Goal: Information Seeking & Learning: Compare options

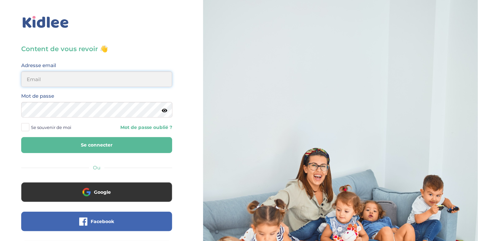
type input "ousmanealhassanetoure@gmail.com"
click at [112, 146] on button "Se connecter" at bounding box center [96, 145] width 151 height 16
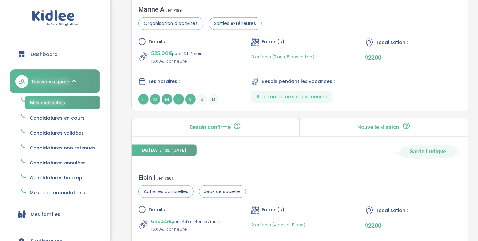
scroll to position [355, 0]
click at [218, 80] on div "Les horaires :" at bounding box center [186, 82] width 96 height 8
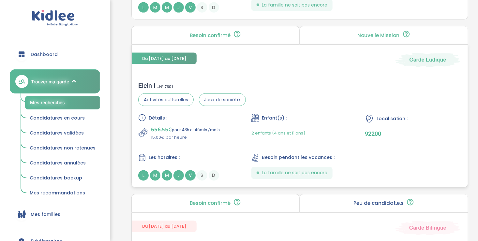
click at [206, 152] on div "Détails : 656.55€ pour 43h et 46min /mois 15.00€ par heure Enfant(s) : 2 enfant…" at bounding box center [299, 147] width 323 height 67
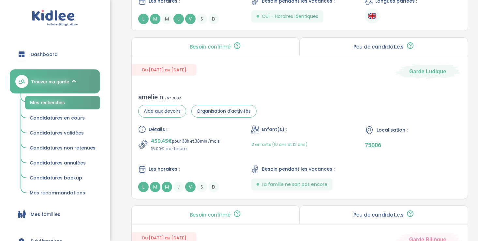
scroll to position [1092, 0]
click at [209, 130] on div "Détails :" at bounding box center [186, 129] width 96 height 8
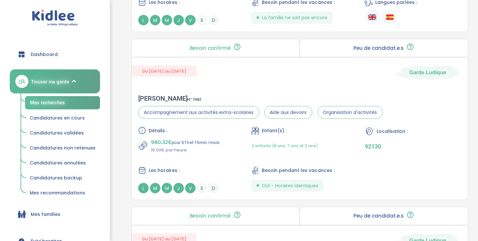
scroll to position [1596, 0]
click at [221, 156] on div "Détails : 980.32€ pour 61h et 16min /mois 16.00€ par heure Enfant(s) : 3 enfant…" at bounding box center [299, 159] width 323 height 67
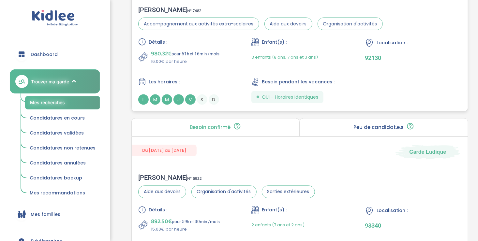
scroll to position [1795, 0]
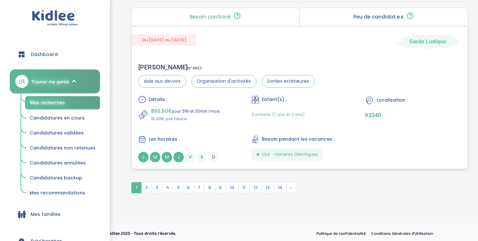
click at [194, 124] on div "Détails : 892.50€ pour 59h et 30min /mois 15.00€ par heure Enfant(s) : 2 enfant…" at bounding box center [299, 128] width 323 height 67
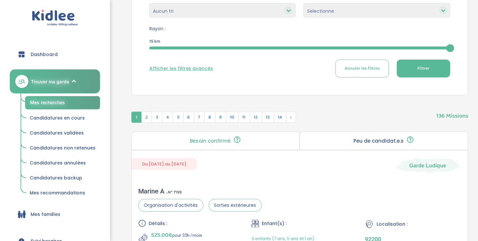
scroll to position [230, 0]
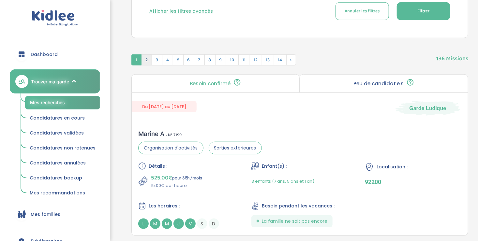
click at [146, 61] on span "2" at bounding box center [146, 59] width 11 height 11
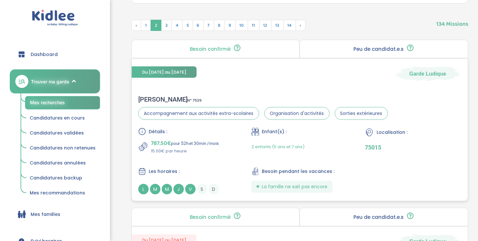
scroll to position [265, 0]
click at [221, 150] on div "787.50€ pour 52h et 30min /mois 15.00€ par heure" at bounding box center [186, 147] width 96 height 16
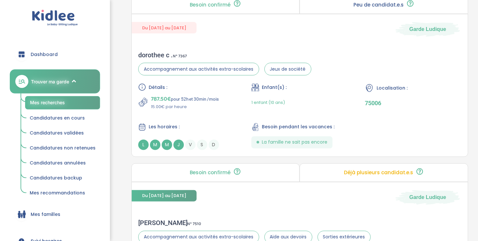
scroll to position [478, 0]
click at [221, 107] on div "787.50€ pour 52h et 30min /mois 15.00€ par heure" at bounding box center [186, 102] width 96 height 16
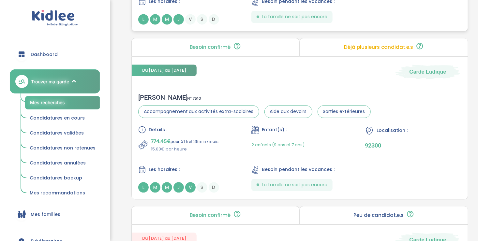
scroll to position [606, 0]
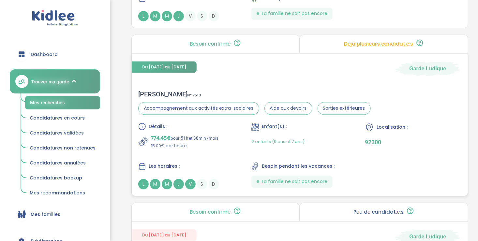
click at [235, 84] on div "Stéphanie Maud P . N° 7510 Accompagnement aux activités extra-scolaires Aide au…" at bounding box center [300, 140] width 336 height 112
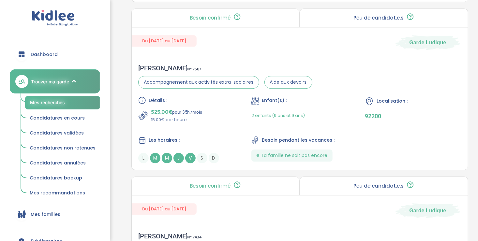
scroll to position [800, 0]
click at [133, 28] on div "Du 11-09-2025 au 14-10-2026 Garde Ludique" at bounding box center [300, 39] width 336 height 22
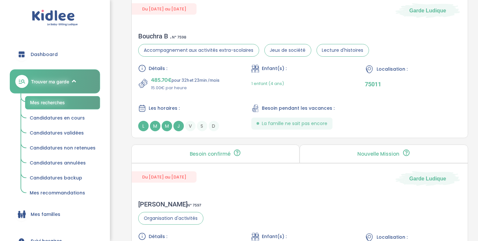
scroll to position [1167, 0]
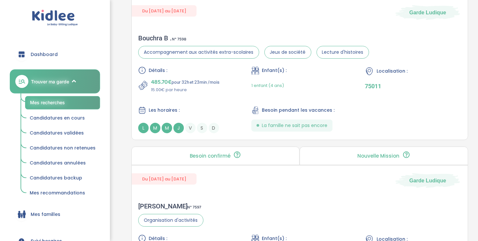
click at [132, 40] on div "Bouchra B . N° 7598 Accompagnement aux activités extra-scolaires Jeux de sociét…" at bounding box center [300, 84] width 336 height 112
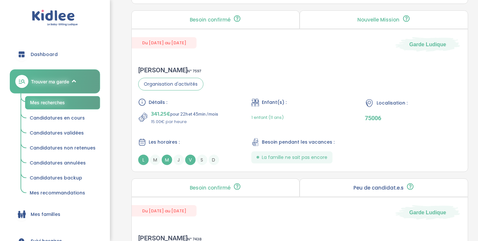
scroll to position [1304, 0]
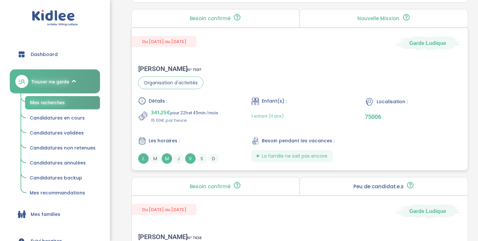
click at [218, 117] on p "15.00€ par heure" at bounding box center [184, 120] width 67 height 7
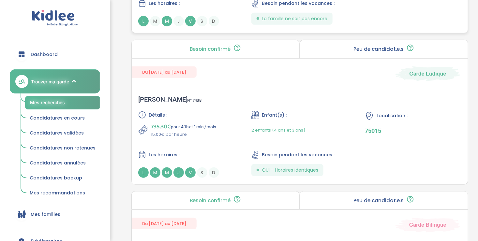
scroll to position [1442, 0]
click at [221, 139] on div "Détails : 735.30€ pour 49h et 1min /mois 15.00€ par heure Enfant(s) : 2 enfants…" at bounding box center [299, 143] width 323 height 67
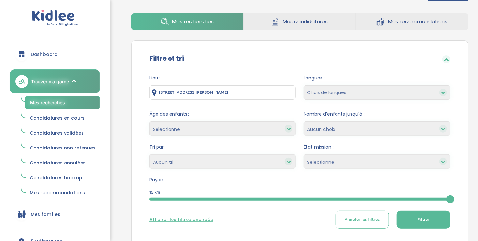
scroll to position [0, 0]
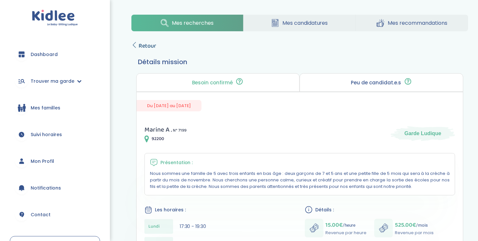
click at [132, 41] on link "Retour" at bounding box center [143, 45] width 25 height 9
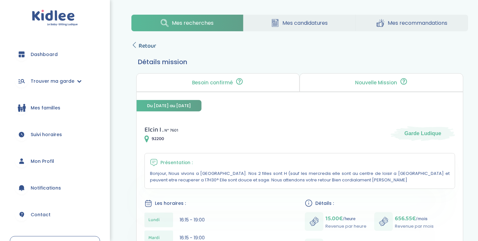
click at [132, 44] on icon at bounding box center [134, 45] width 6 height 6
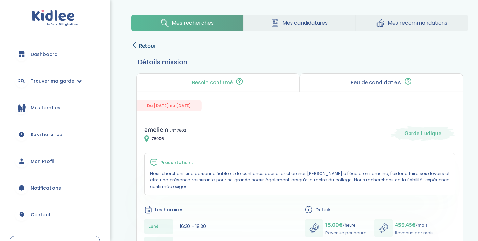
click at [133, 41] on link "Retour" at bounding box center [143, 45] width 25 height 9
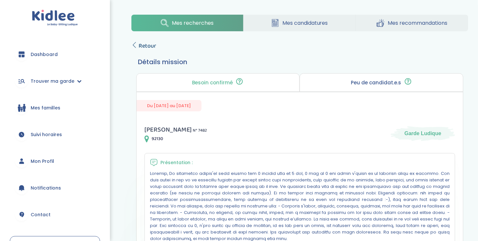
click at [133, 45] on icon at bounding box center [134, 45] width 6 height 6
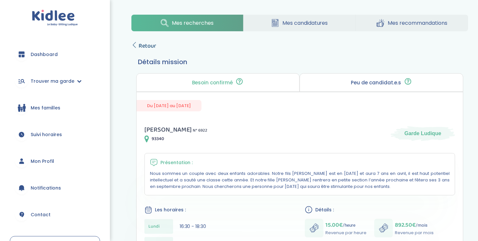
click at [133, 44] on icon at bounding box center [134, 45] width 6 height 6
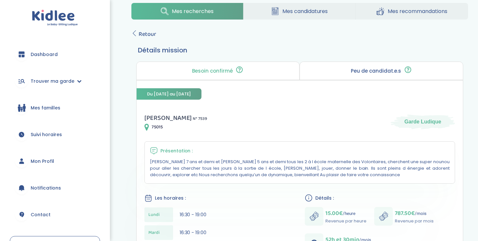
scroll to position [11, 0]
click at [134, 32] on icon at bounding box center [134, 34] width 6 height 6
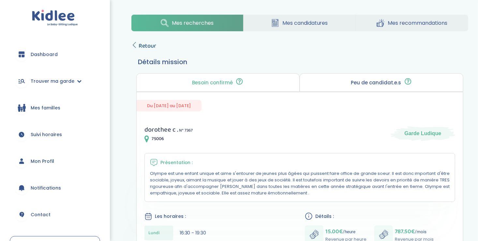
click at [135, 43] on icon at bounding box center [134, 45] width 6 height 6
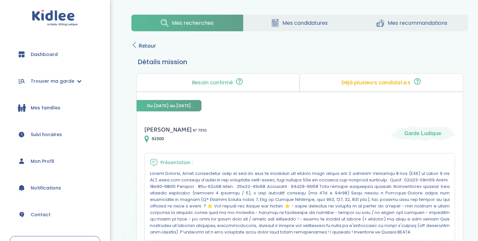
click at [135, 44] on icon at bounding box center [134, 45] width 6 height 6
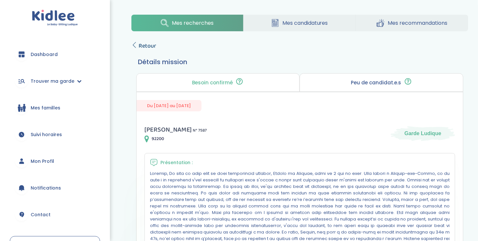
click at [131, 41] on link "Retour" at bounding box center [143, 45] width 25 height 9
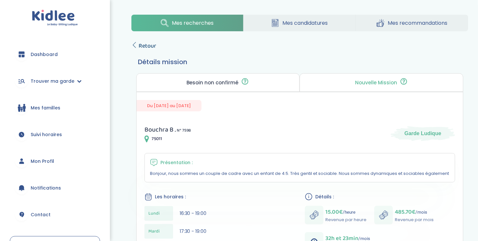
click at [134, 42] on icon at bounding box center [134, 45] width 6 height 6
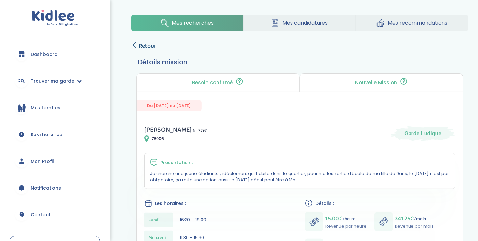
click at [137, 43] on link "Retour" at bounding box center [143, 45] width 25 height 9
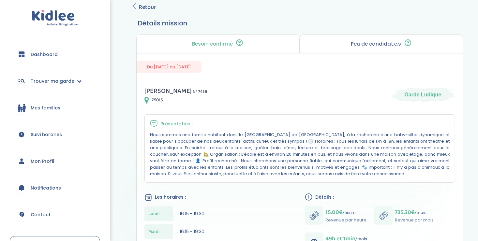
scroll to position [40, 0]
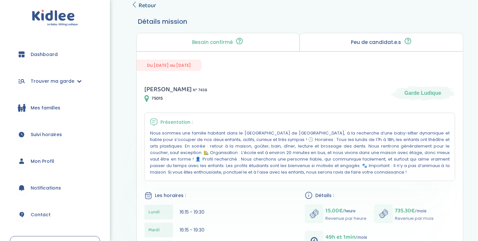
click at [136, 2] on icon at bounding box center [134, 5] width 6 height 6
